Goal: Information Seeking & Learning: Find specific fact

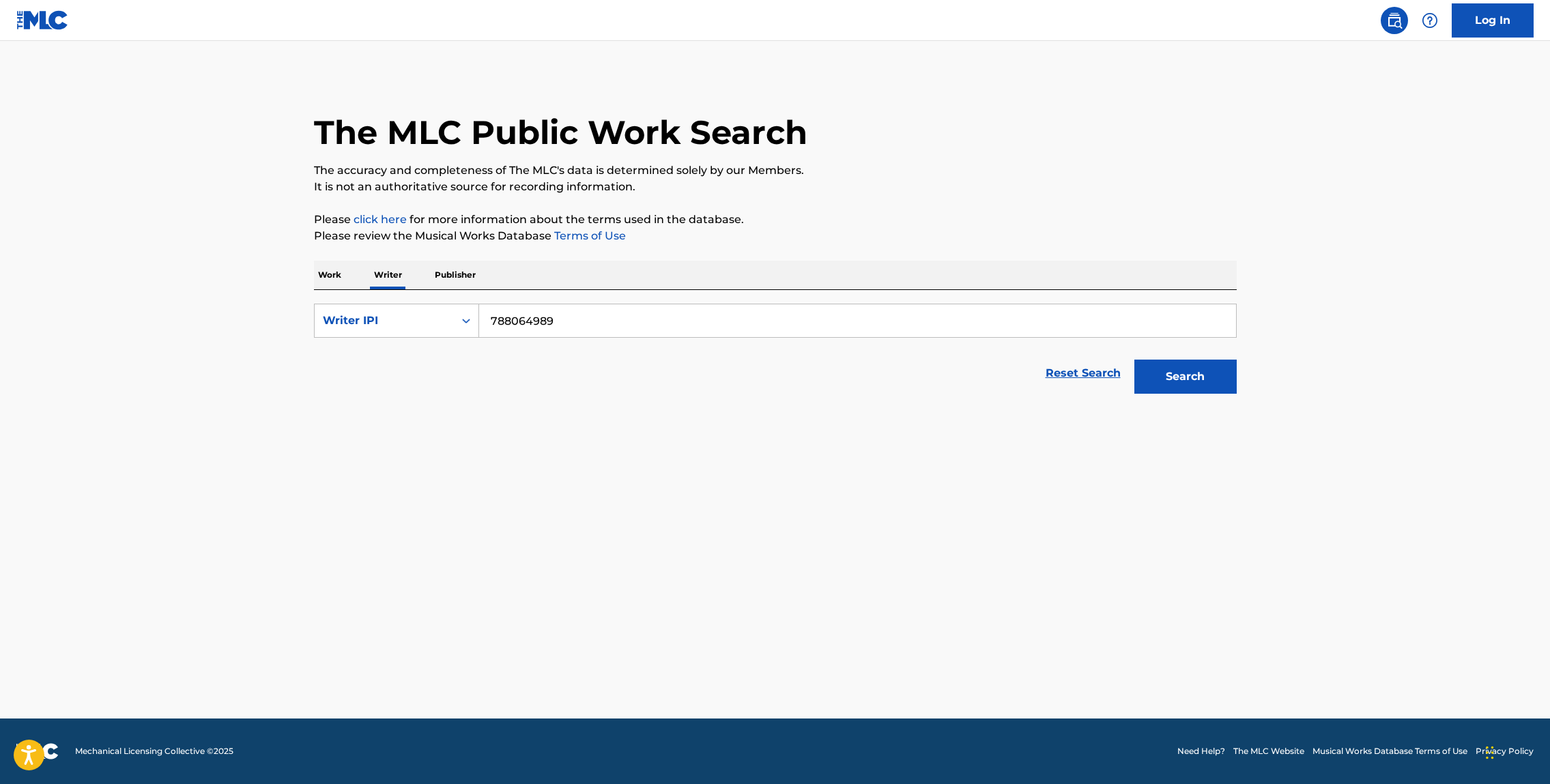
click at [588, 320] on input "788064989" at bounding box center [857, 321] width 757 height 33
drag, startPoint x: 585, startPoint y: 320, endPoint x: 469, endPoint y: 319, distance: 116.0
click at [475, 319] on div "SearchWithCriteria6224b9c2-296a-4c82-9ea0-2594490ad67b Writer IPI 788064989" at bounding box center [775, 321] width 923 height 34
click at [407, 332] on div "Writer IPI" at bounding box center [384, 321] width 140 height 26
click at [413, 363] on div "Writer Name" at bounding box center [397, 354] width 164 height 34
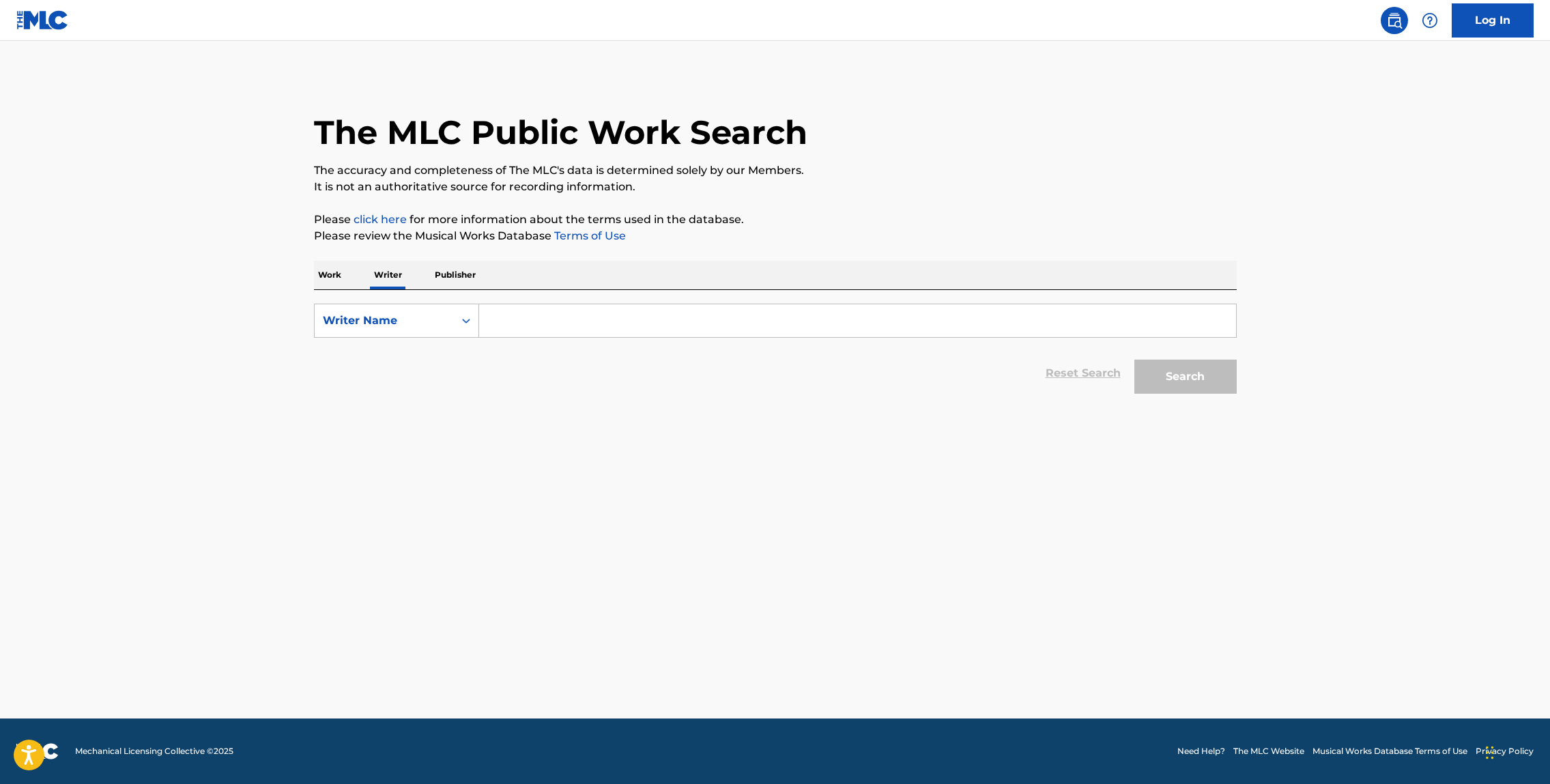
click at [580, 318] on input "Search Form" at bounding box center [857, 321] width 757 height 33
paste input "[PERSON_NAME]"
type input "[PERSON_NAME]"
click at [1179, 386] on button "Search" at bounding box center [1185, 376] width 102 height 34
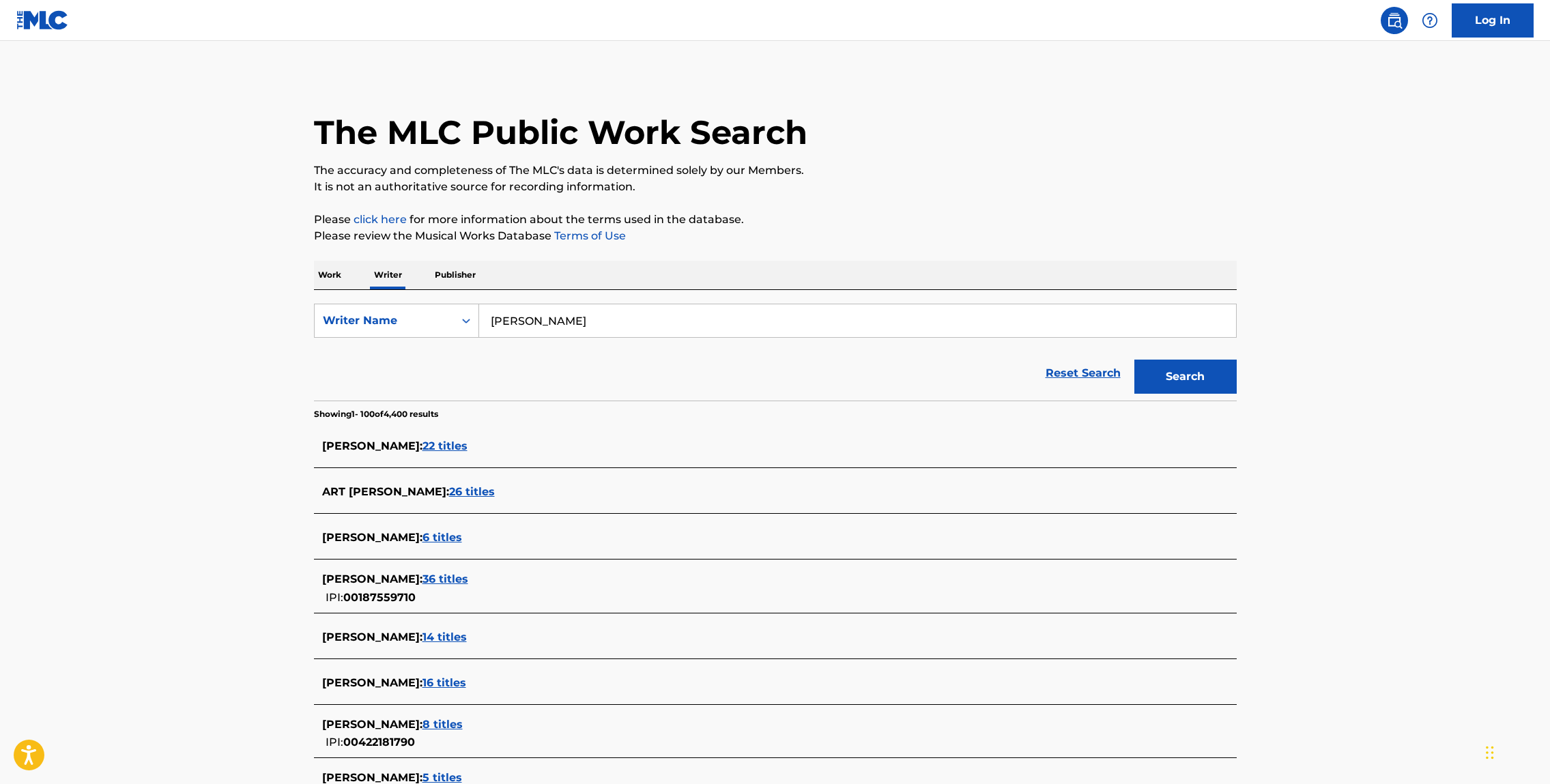
scroll to position [1, 0]
click at [1496, 28] on link "Log In" at bounding box center [1492, 20] width 82 height 34
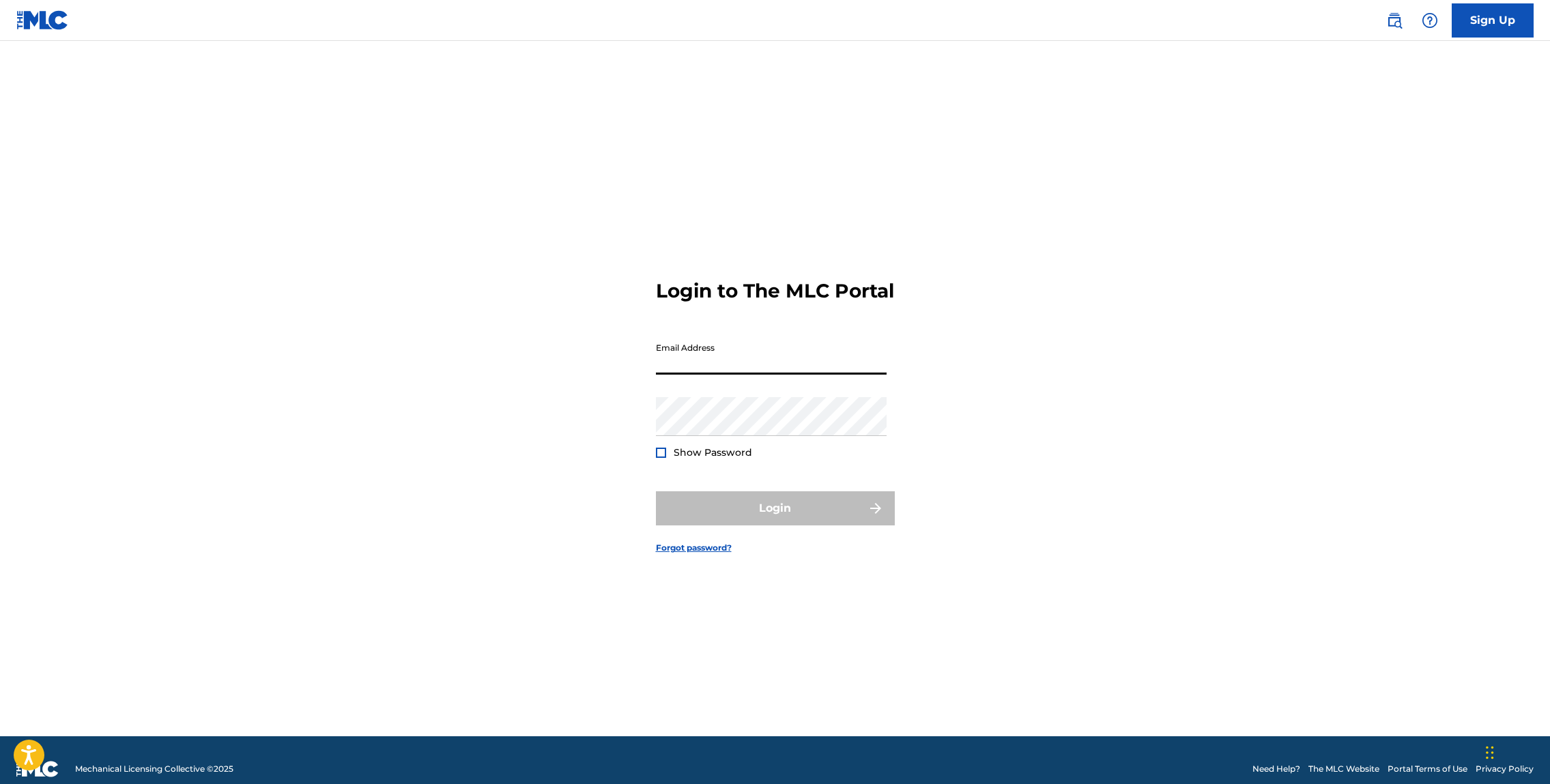
click at [743, 372] on input "Email Address" at bounding box center [771, 355] width 231 height 39
click at [775, 375] on input "[PERSON_NAME][EMAIL_ADDRESS][DOMAIN_NAME]" at bounding box center [771, 355] width 231 height 39
drag, startPoint x: 740, startPoint y: 379, endPoint x: 941, endPoint y: 379, distance: 201.0
click at [938, 380] on div "Login to The MLC Portal Email Address [PERSON_NAME][EMAIL_ADDRESS][DOMAIN_NAME]…" at bounding box center [775, 406] width 955 height 661
type input "[PERSON_NAME][EMAIL_ADDRESS][PERSON_NAME][DOMAIN_NAME]"
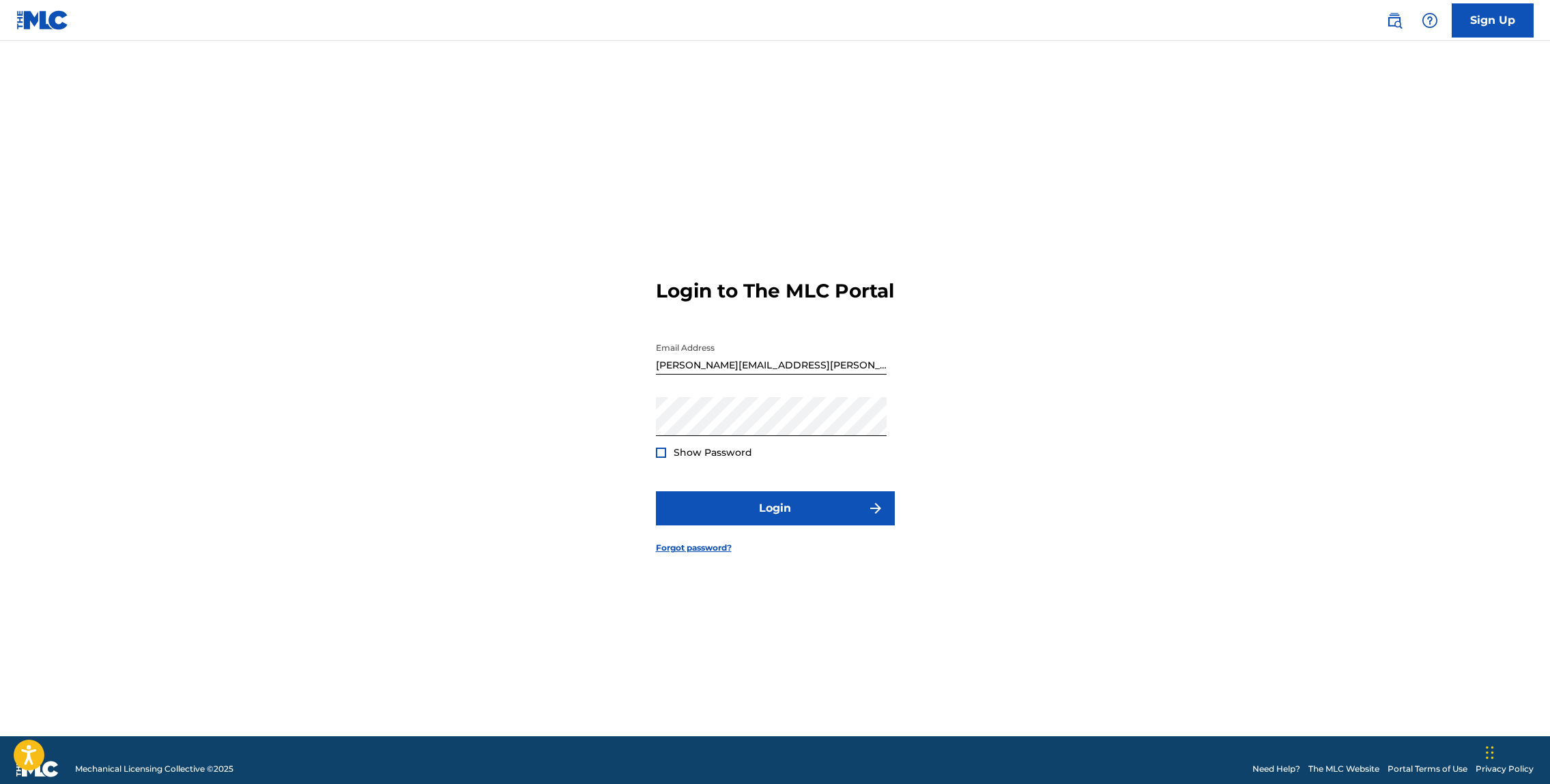
click at [728, 458] on span "Show Password" at bounding box center [712, 452] width 79 height 13
click at [837, 525] on button "Login" at bounding box center [775, 508] width 239 height 34
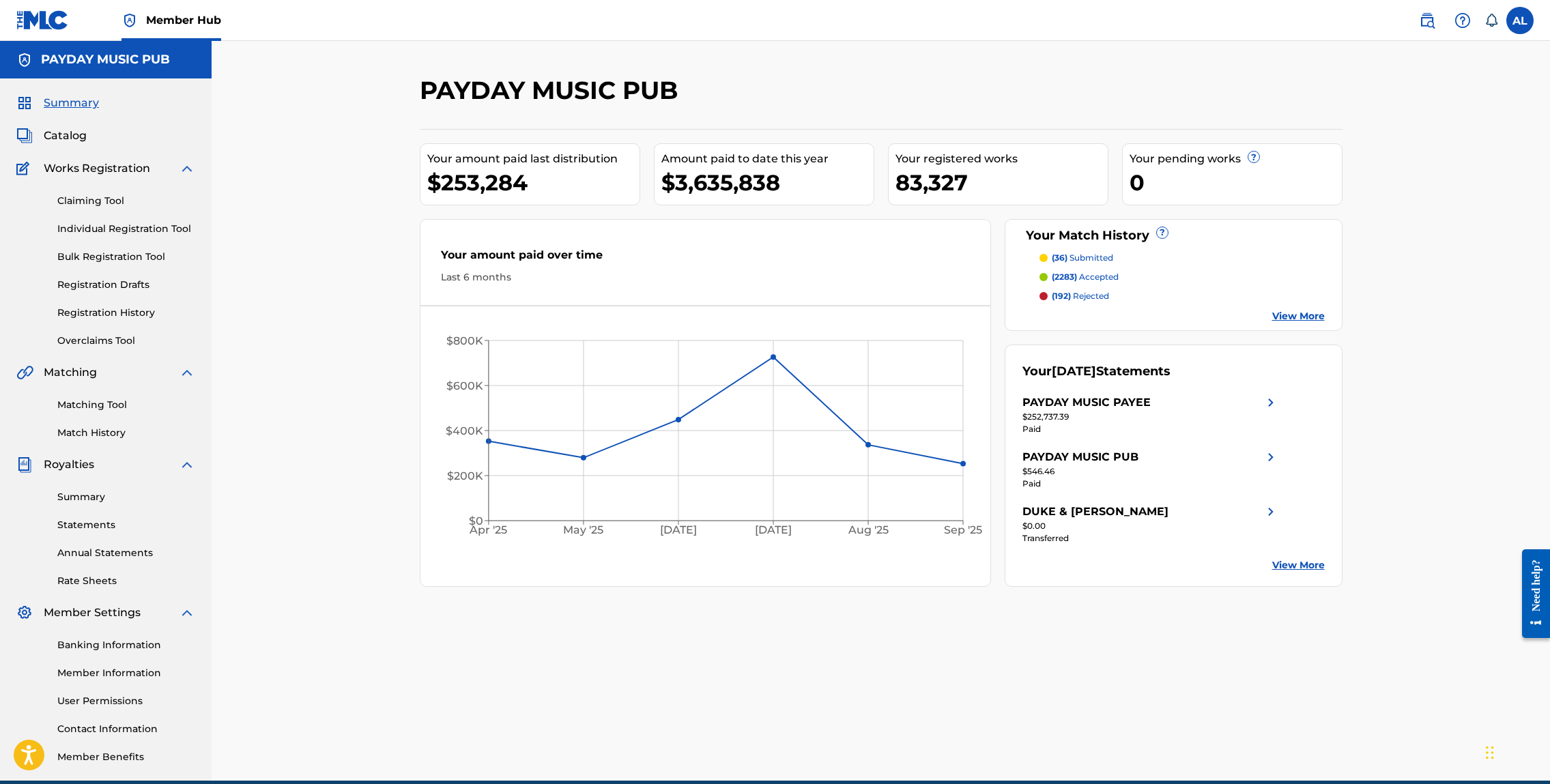
click at [74, 145] on div "Summary Catalog Works Registration Claiming Tool Individual Registration Tool B…" at bounding box center [106, 430] width 212 height 702
click at [74, 142] on span "Catalog" at bounding box center [65, 135] width 43 height 16
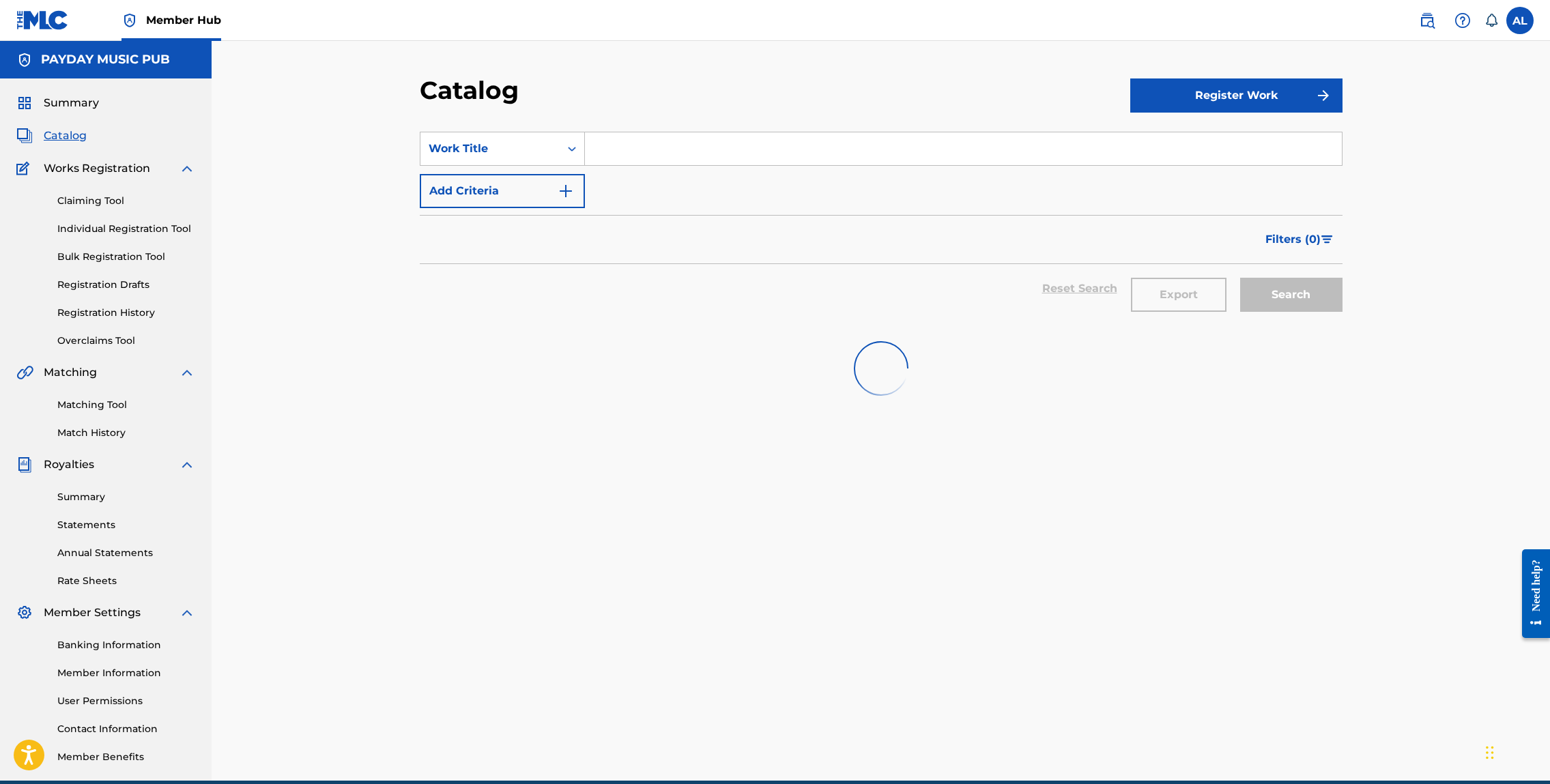
scroll to position [2, 0]
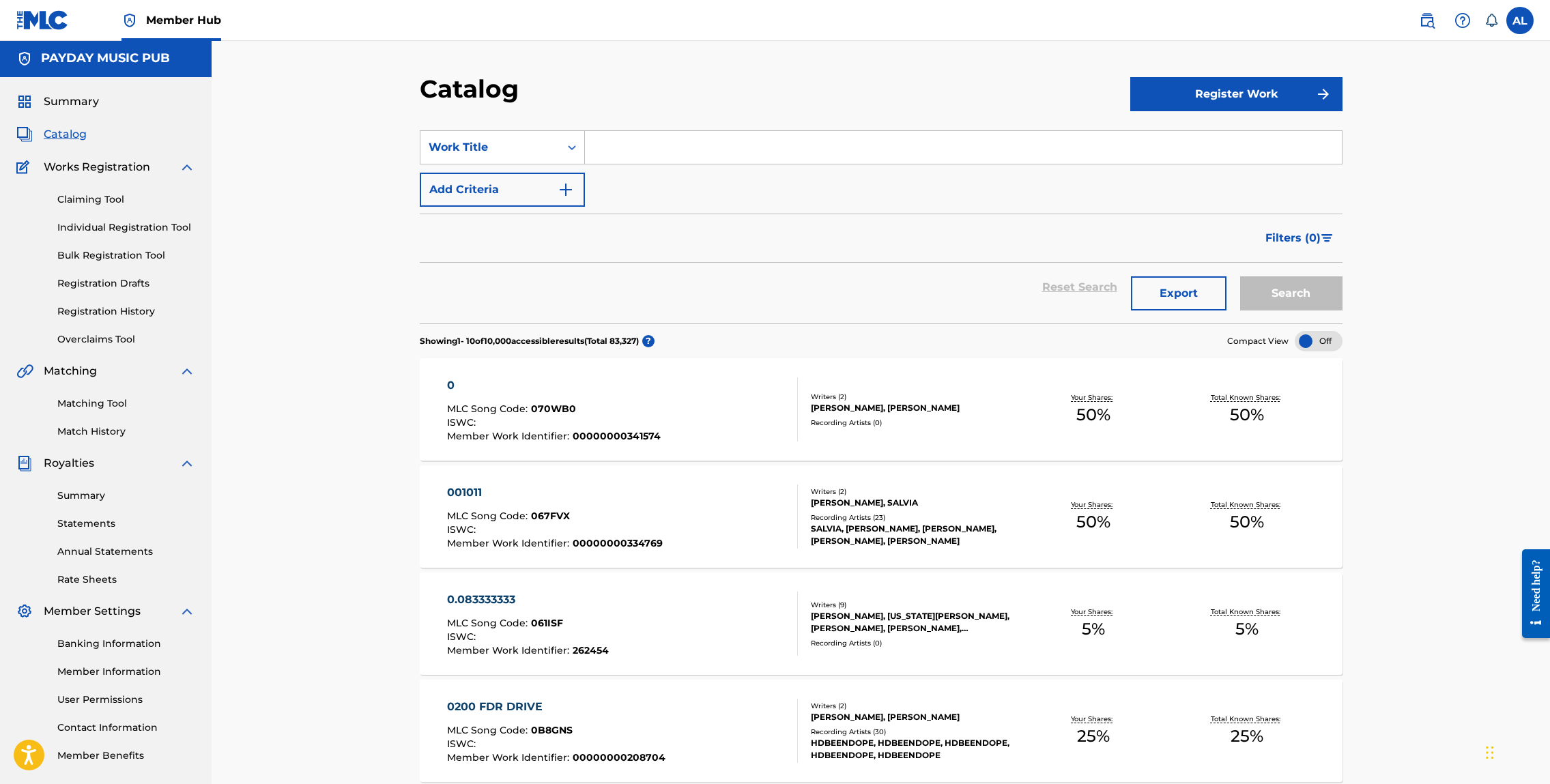
click at [606, 155] on input "Search Form" at bounding box center [963, 147] width 757 height 33
click at [545, 146] on div "Work Title" at bounding box center [490, 147] width 123 height 16
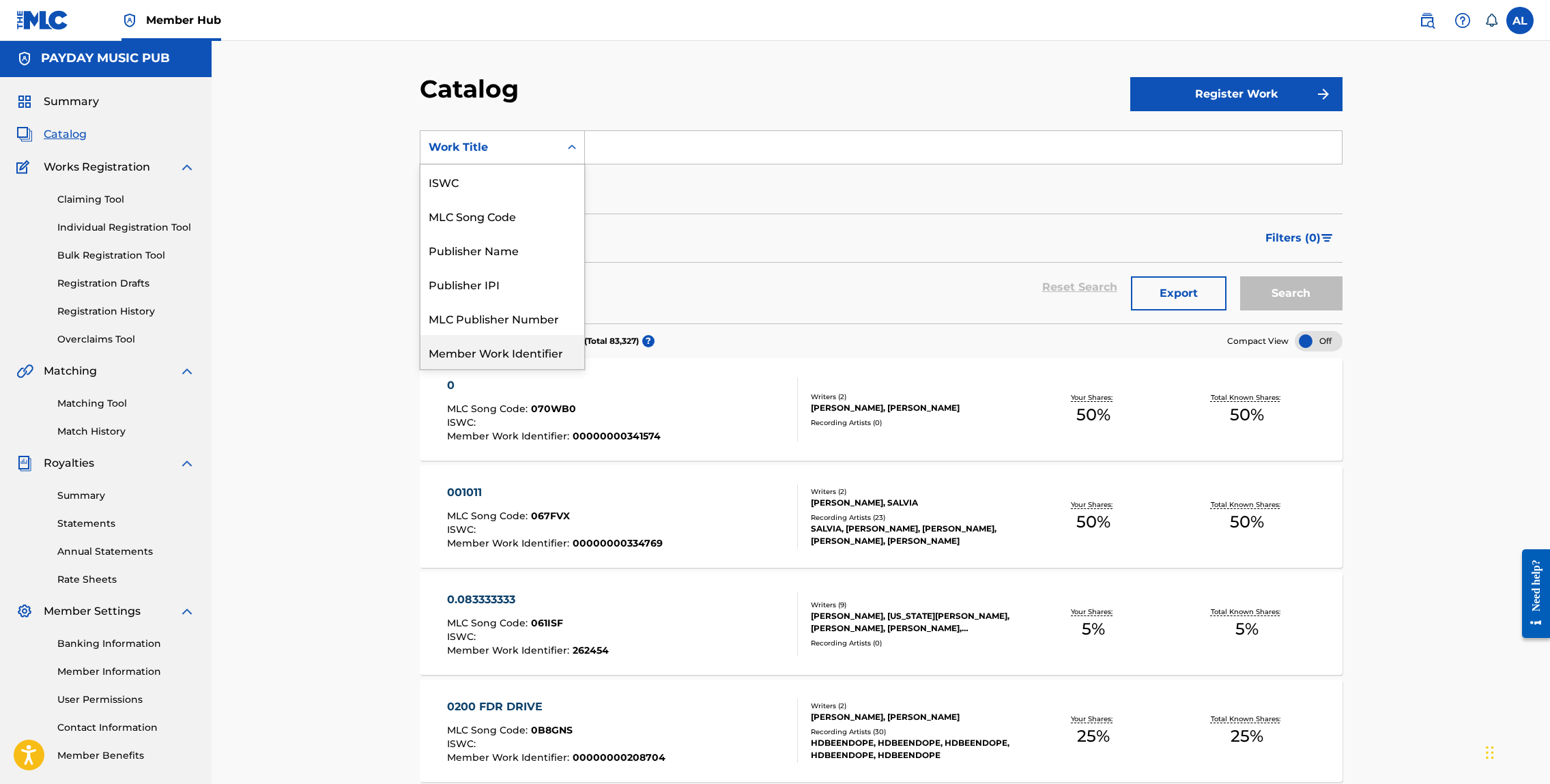
scroll to position [0, 0]
click at [481, 193] on div "Writer Name" at bounding box center [503, 181] width 164 height 34
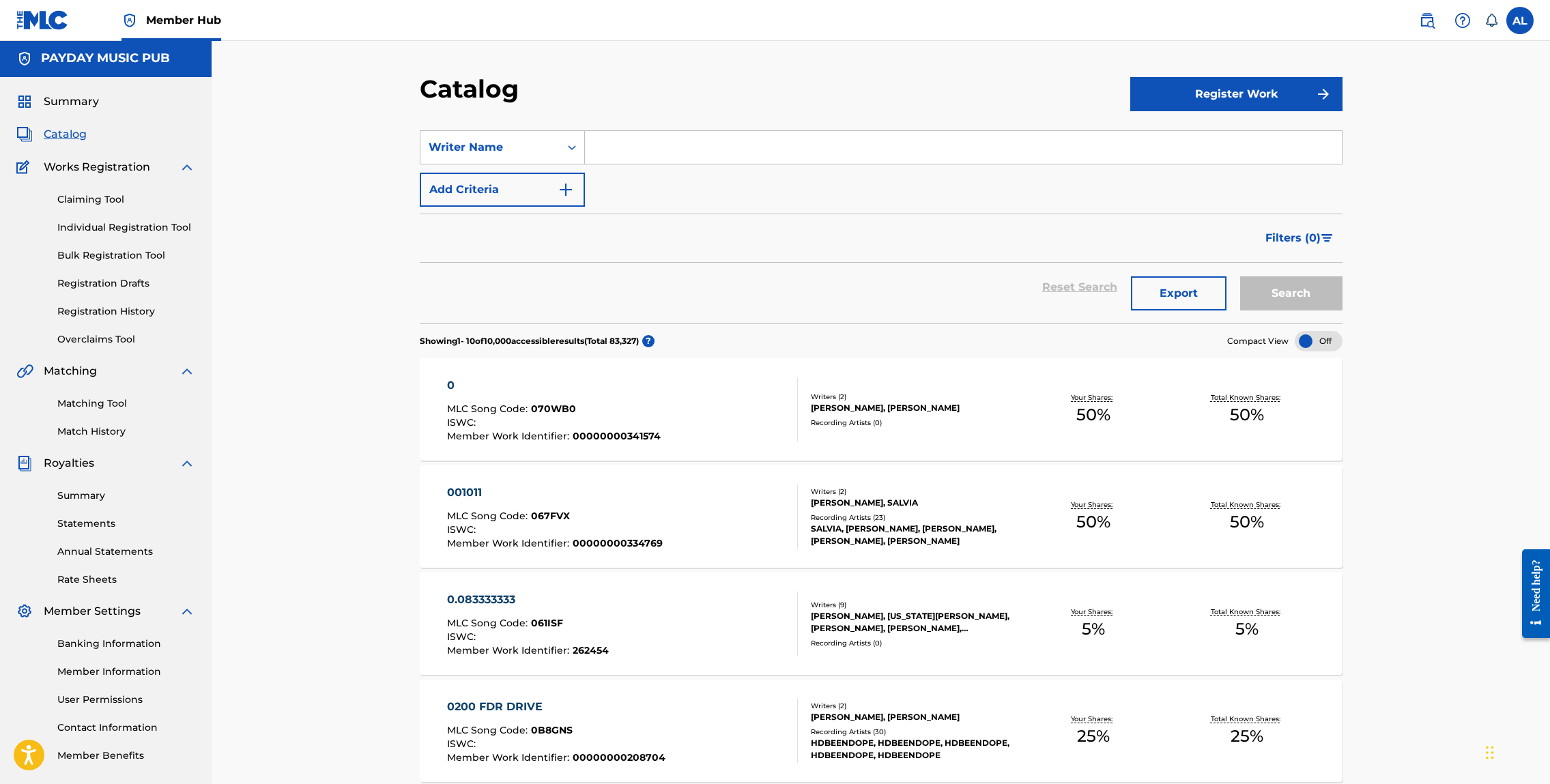
click at [677, 147] on input "Search Form" at bounding box center [963, 147] width 757 height 33
paste input "[PERSON_NAME]"
click at [1261, 287] on button "Search" at bounding box center [1291, 293] width 102 height 34
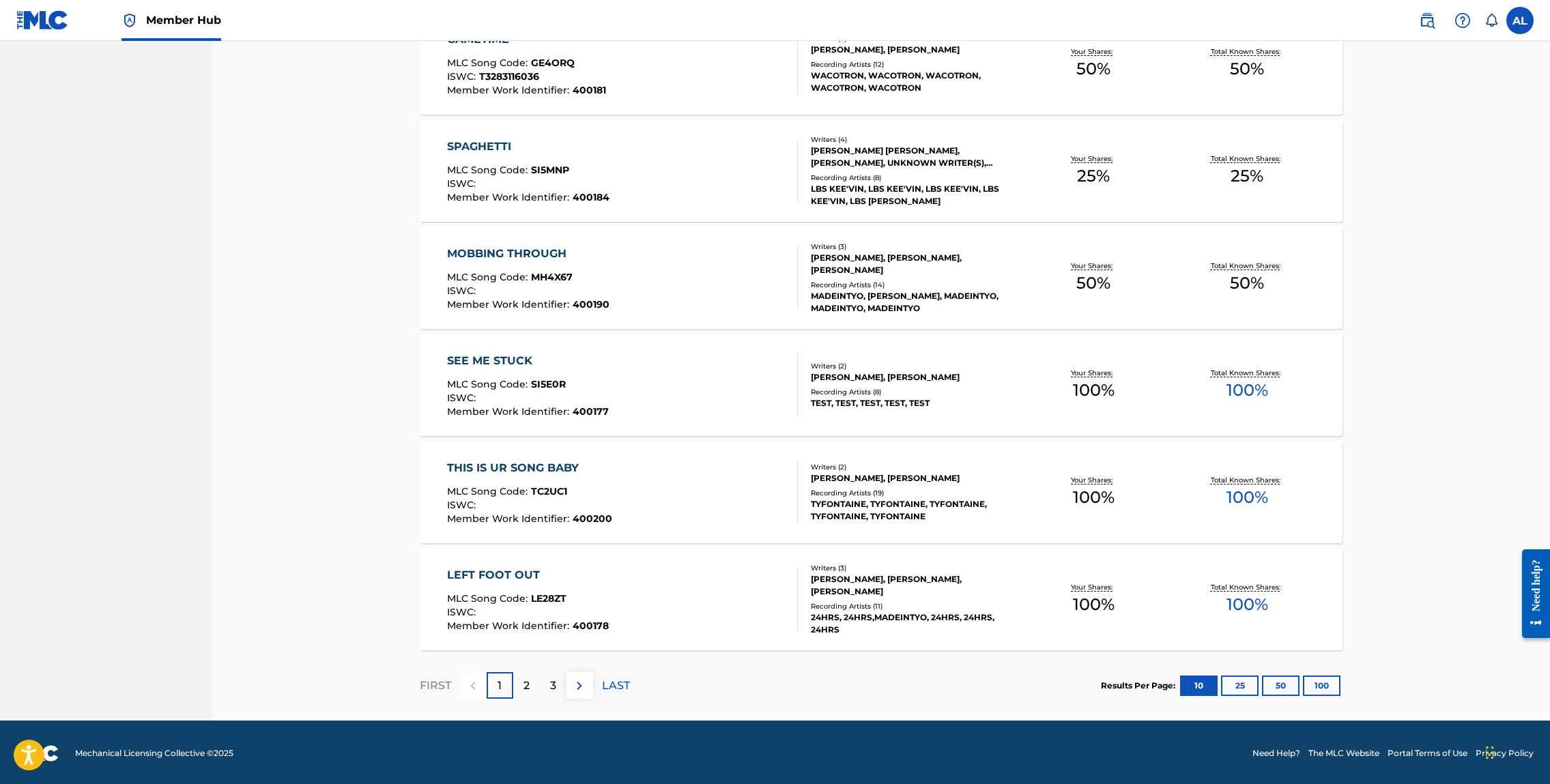
scroll to position [778, 0]
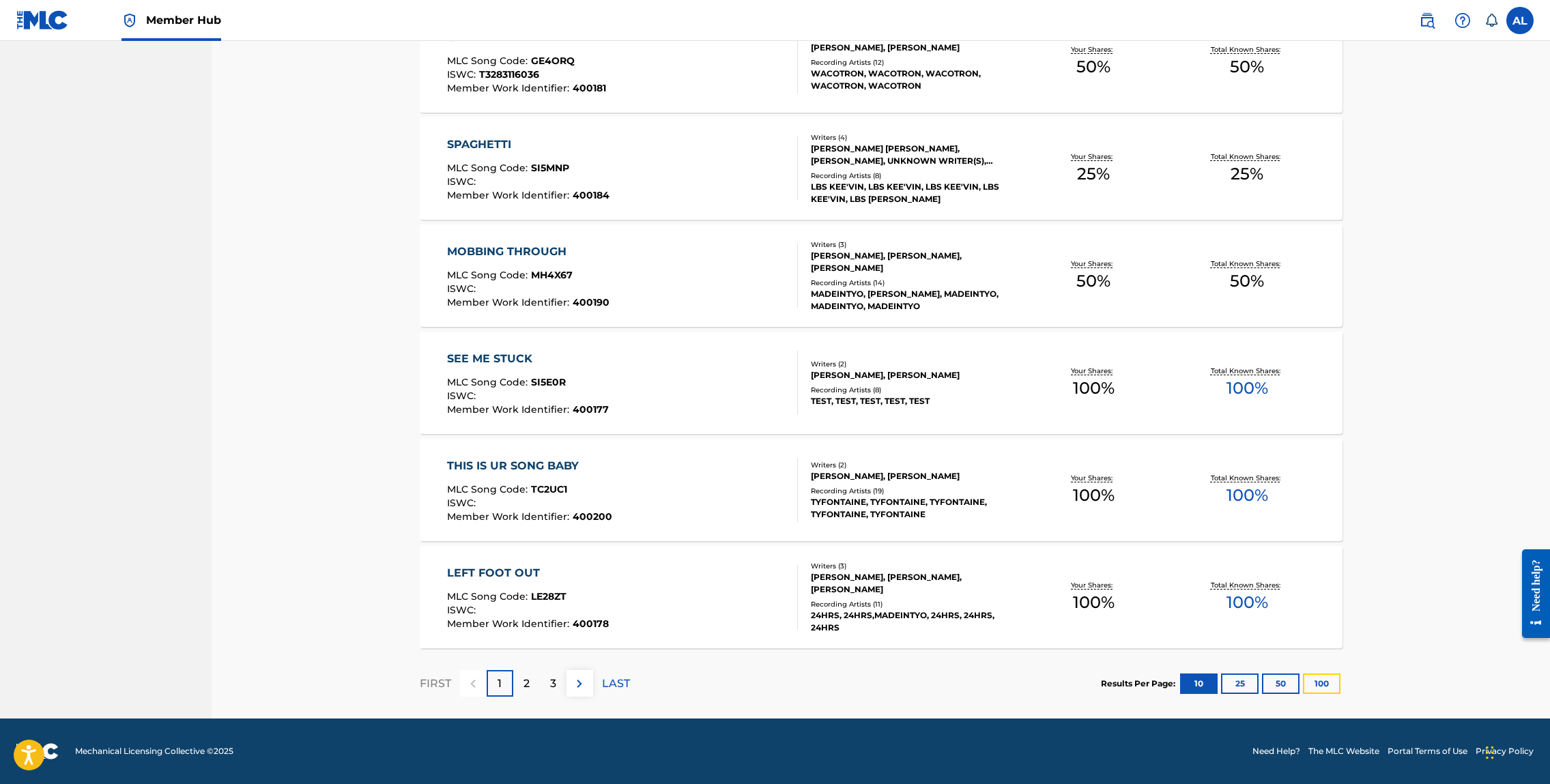
click at [1327, 678] on button "100" at bounding box center [1322, 683] width 37 height 20
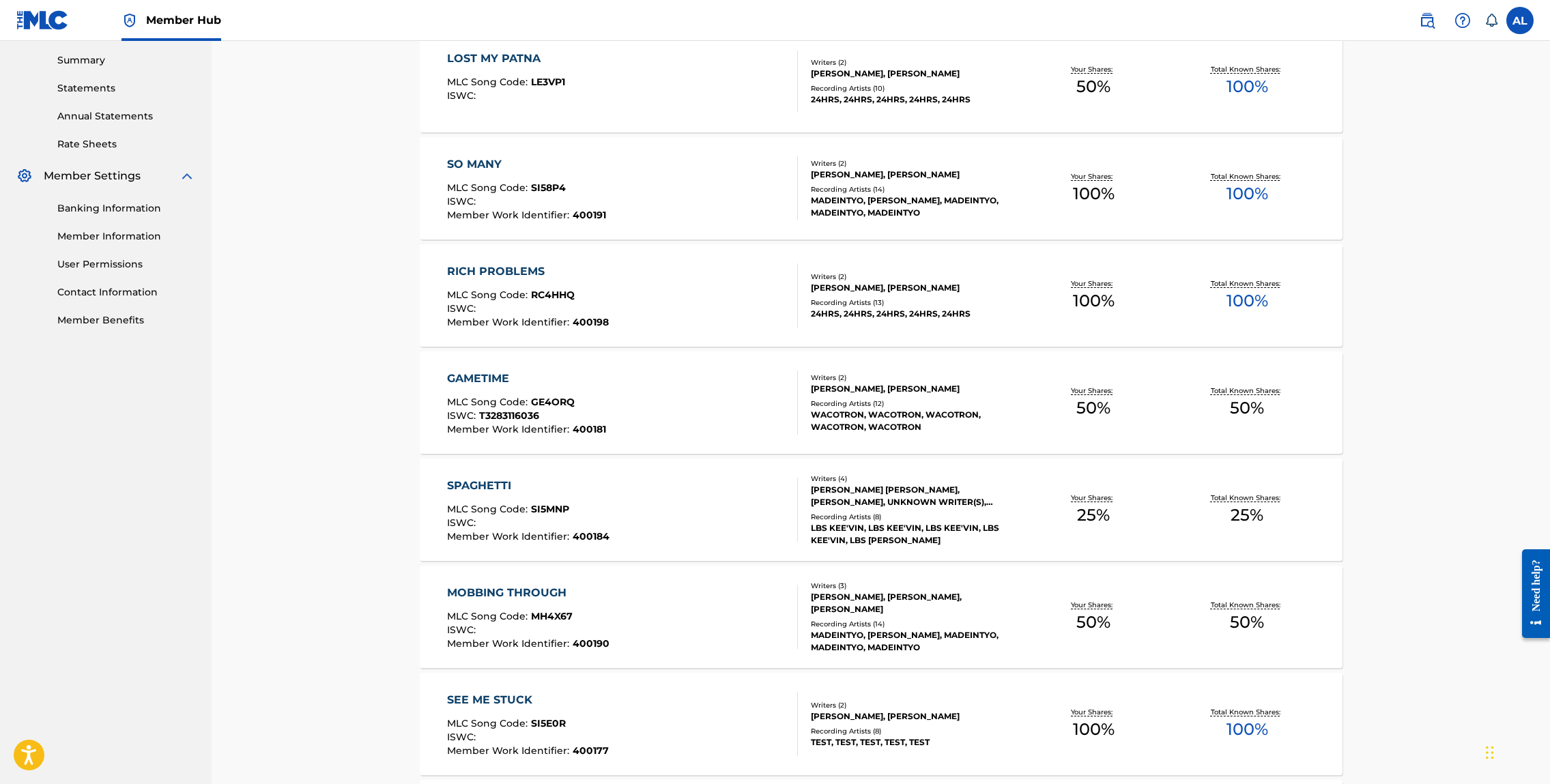
scroll to position [0, 0]
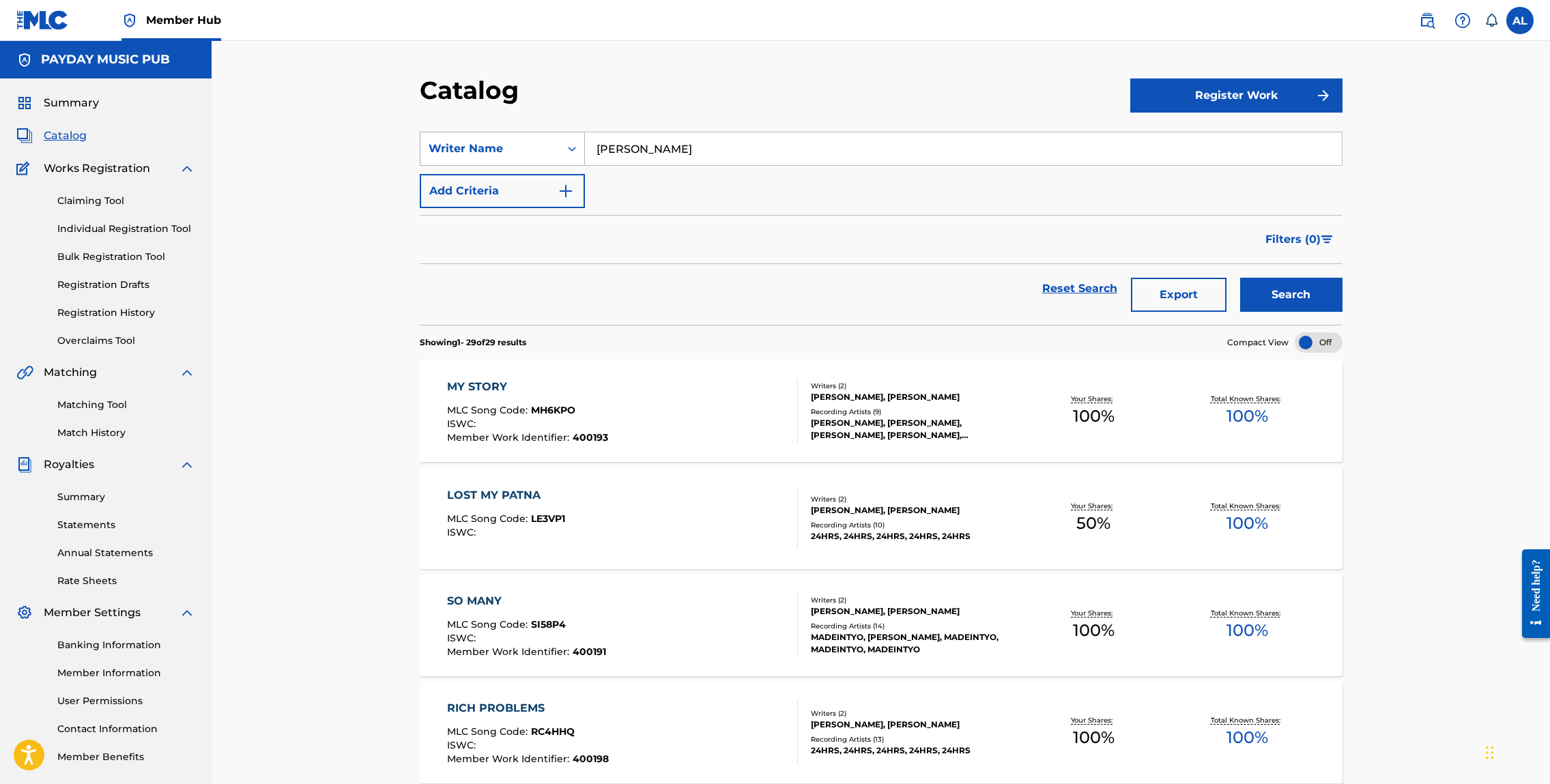
drag, startPoint x: 732, startPoint y: 149, endPoint x: 552, endPoint y: 135, distance: 180.5
click at [555, 135] on div "SearchWithCriteria995b7878-6d3d-4e58-a4af-4ac4d58487db Writer Name [PERSON_NAME]" at bounding box center [881, 149] width 923 height 34
paste input "Taurus [PERSON_NAME] [PERSON_NAME]"
click at [1300, 305] on button "Search" at bounding box center [1291, 294] width 102 height 34
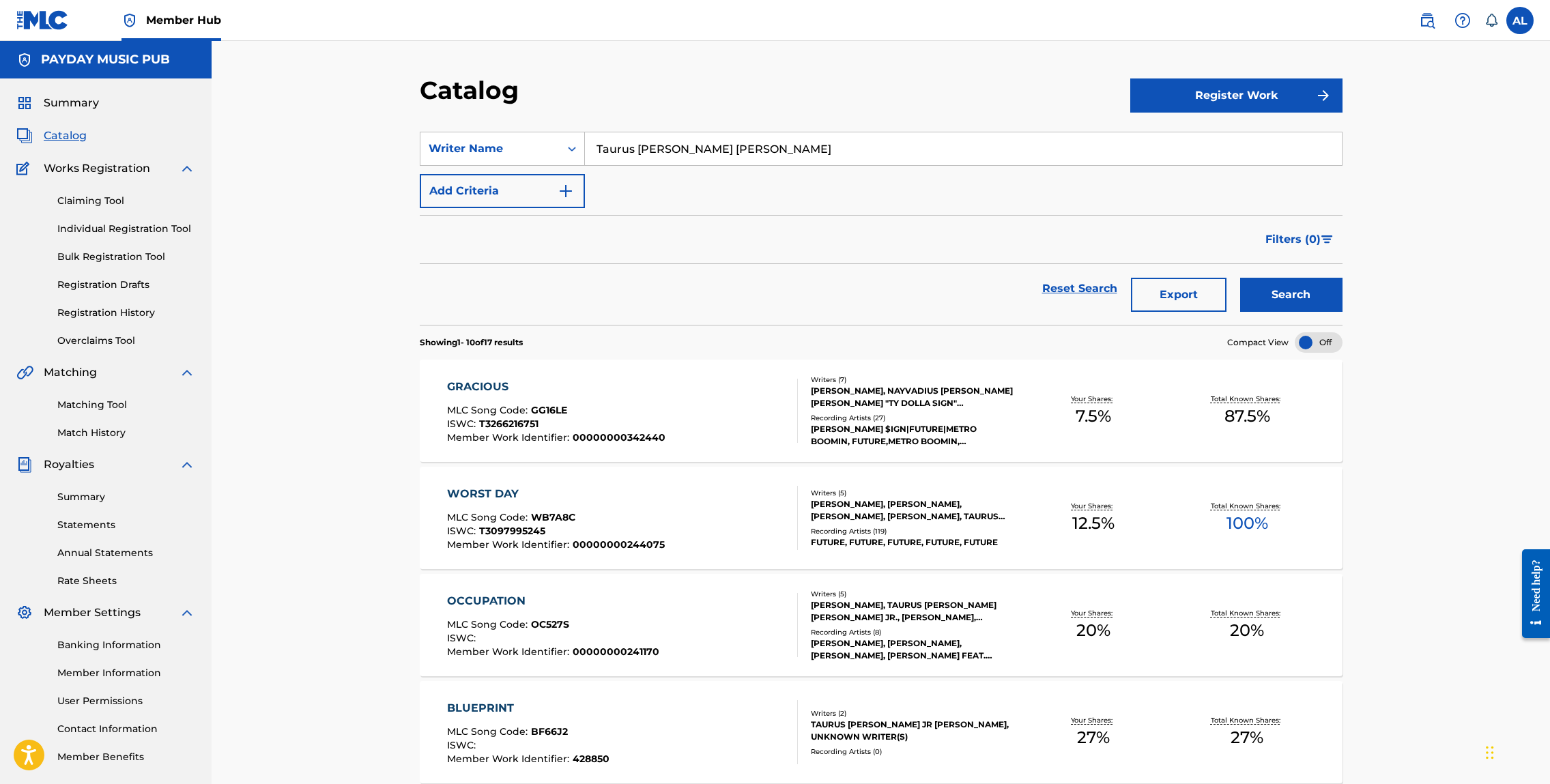
click at [767, 161] on input "Taurus [PERSON_NAME] [PERSON_NAME]" at bounding box center [963, 149] width 757 height 33
paste input "[PERSON_NAME]"
drag, startPoint x: 1284, startPoint y: 278, endPoint x: 1142, endPoint y: 251, distance: 144.5
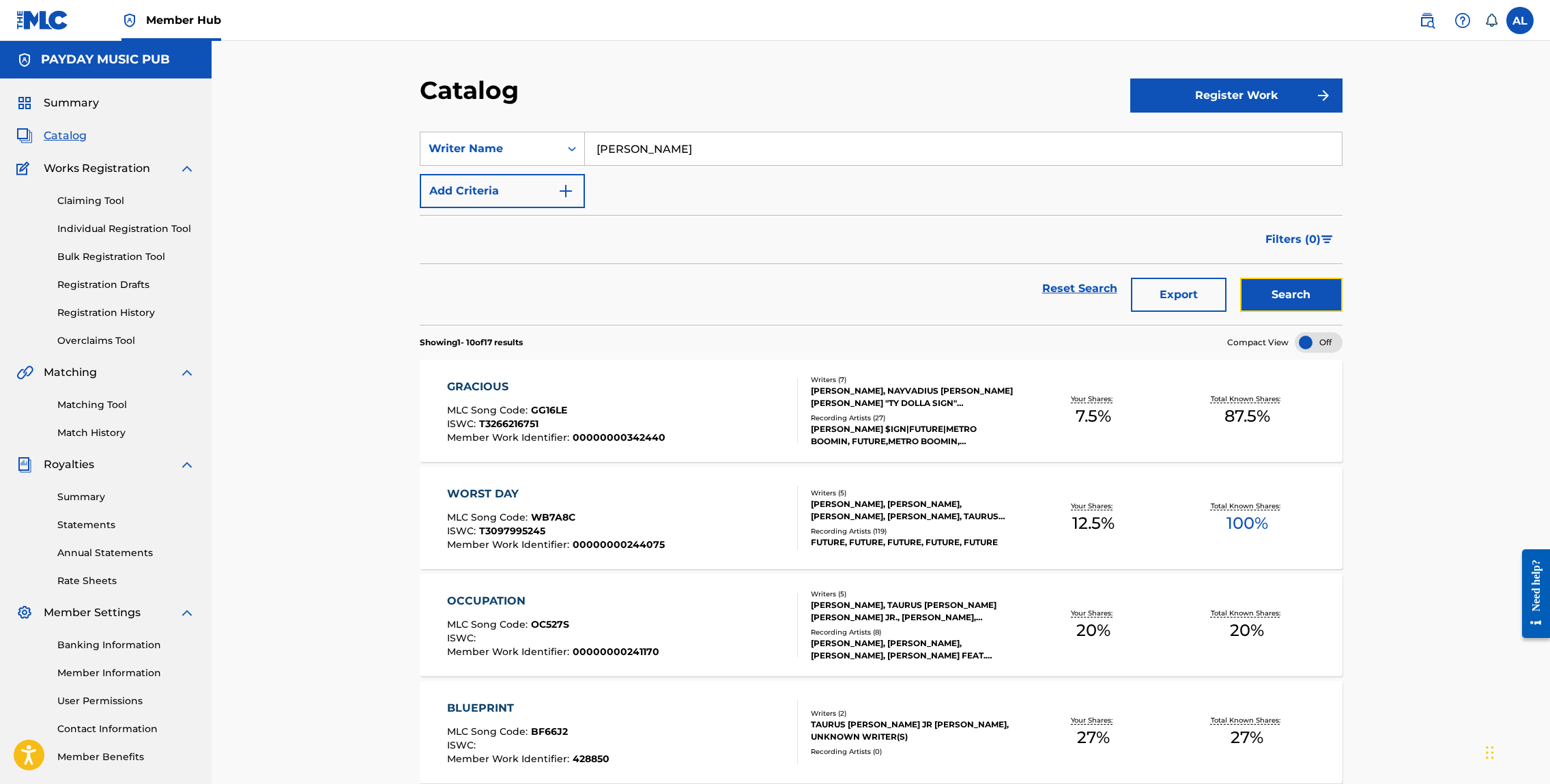
click at [1284, 279] on button "Search" at bounding box center [1291, 294] width 102 height 34
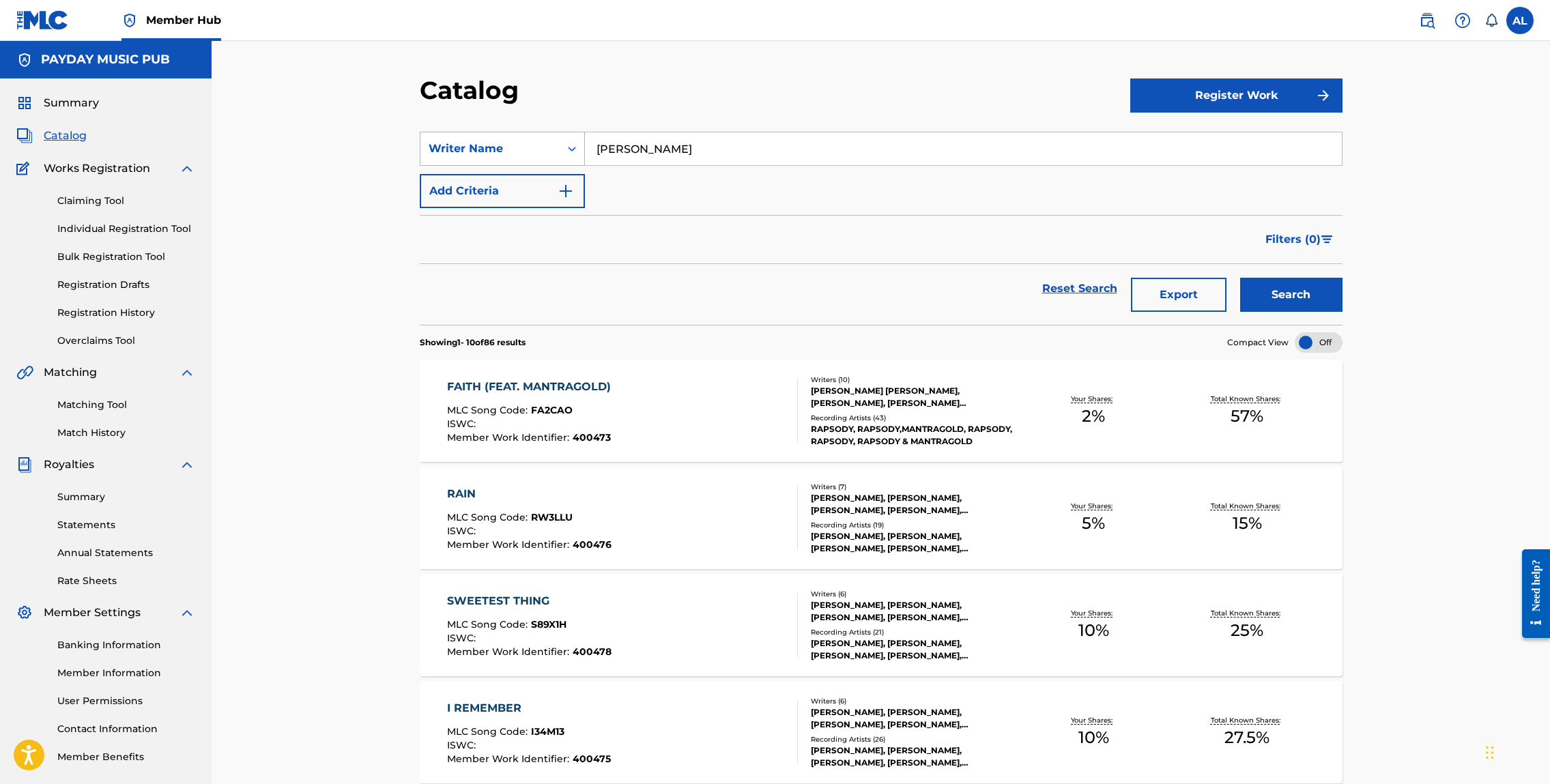
drag, startPoint x: 693, startPoint y: 151, endPoint x: 492, endPoint y: 141, distance: 201.2
click at [514, 143] on div "SearchWithCriteria995b7878-6d3d-4e58-a4af-4ac4d58487db Writer Name [PERSON_NAME]" at bounding box center [881, 149] width 923 height 34
paste input "[PERSON_NAME]"
click at [1287, 293] on button "Search" at bounding box center [1291, 294] width 102 height 34
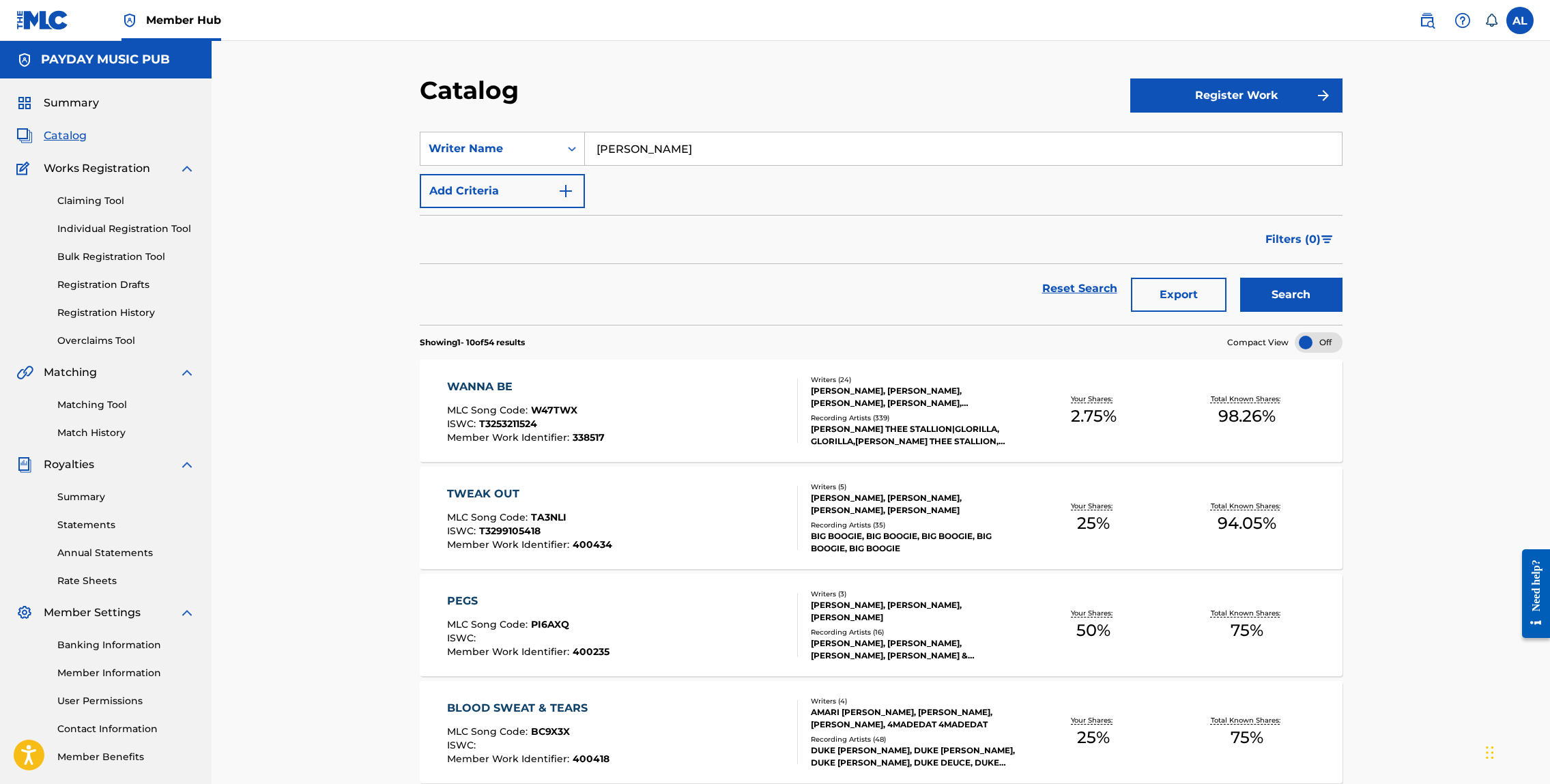
click at [645, 150] on input "[PERSON_NAME]" at bounding box center [963, 149] width 757 height 33
type input "[PERSON_NAME]"
click at [1290, 302] on button "Search" at bounding box center [1291, 294] width 102 height 34
